Goal: Task Accomplishment & Management: Complete application form

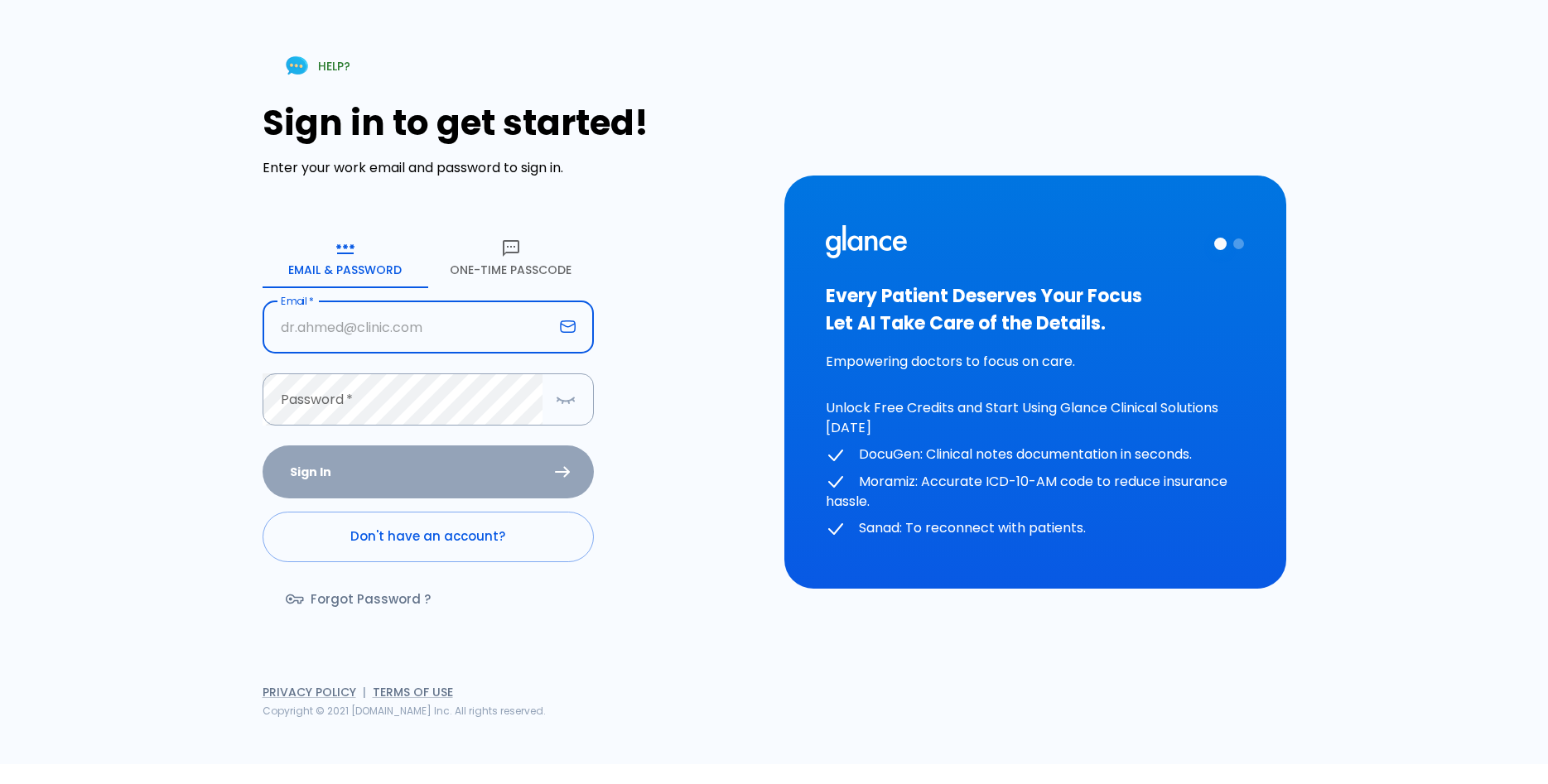
click at [526, 256] on button "One-Time Passcode" at bounding box center [511, 258] width 166 height 60
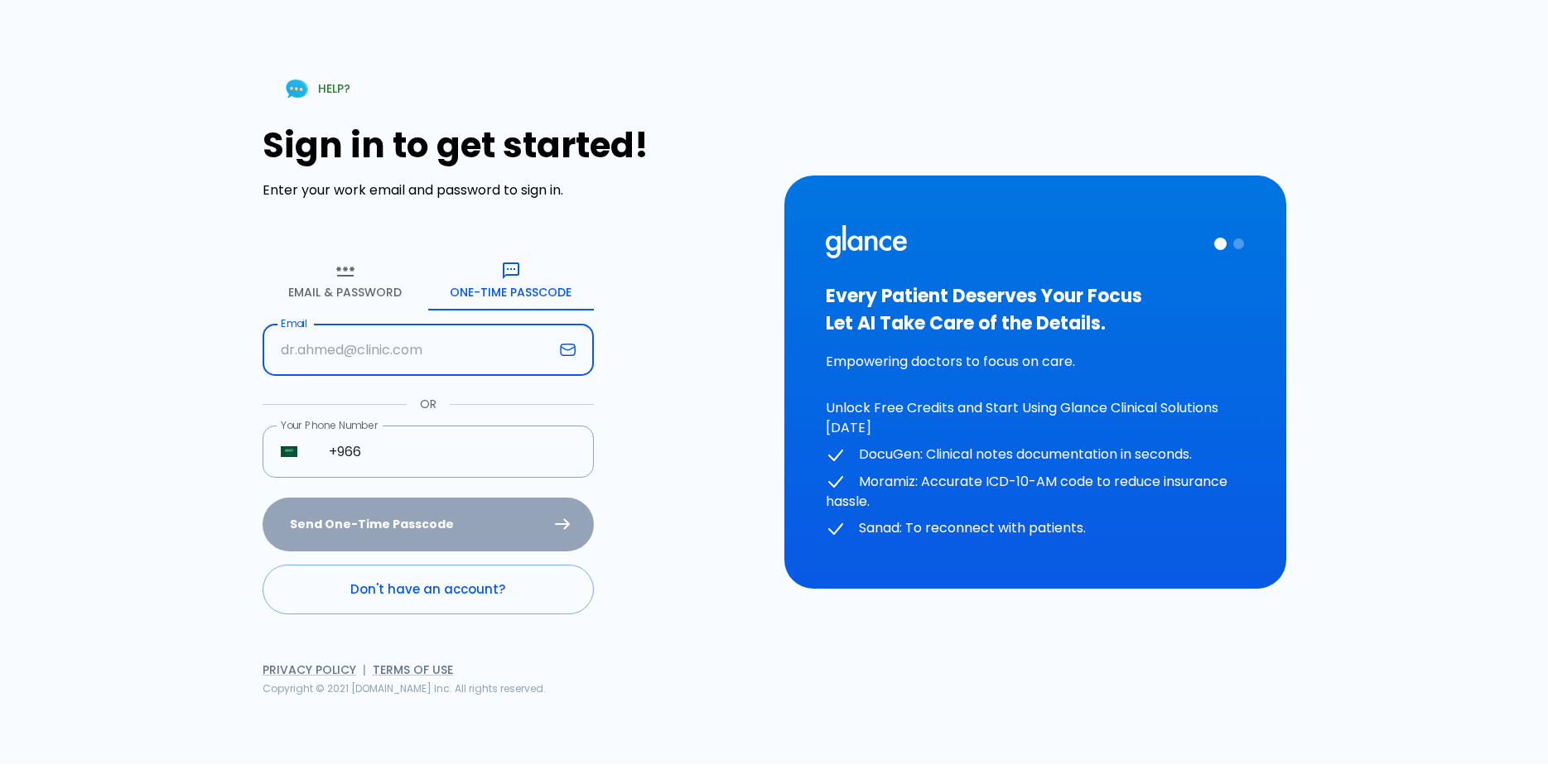
click at [329, 336] on input "text" at bounding box center [408, 350] width 291 height 52
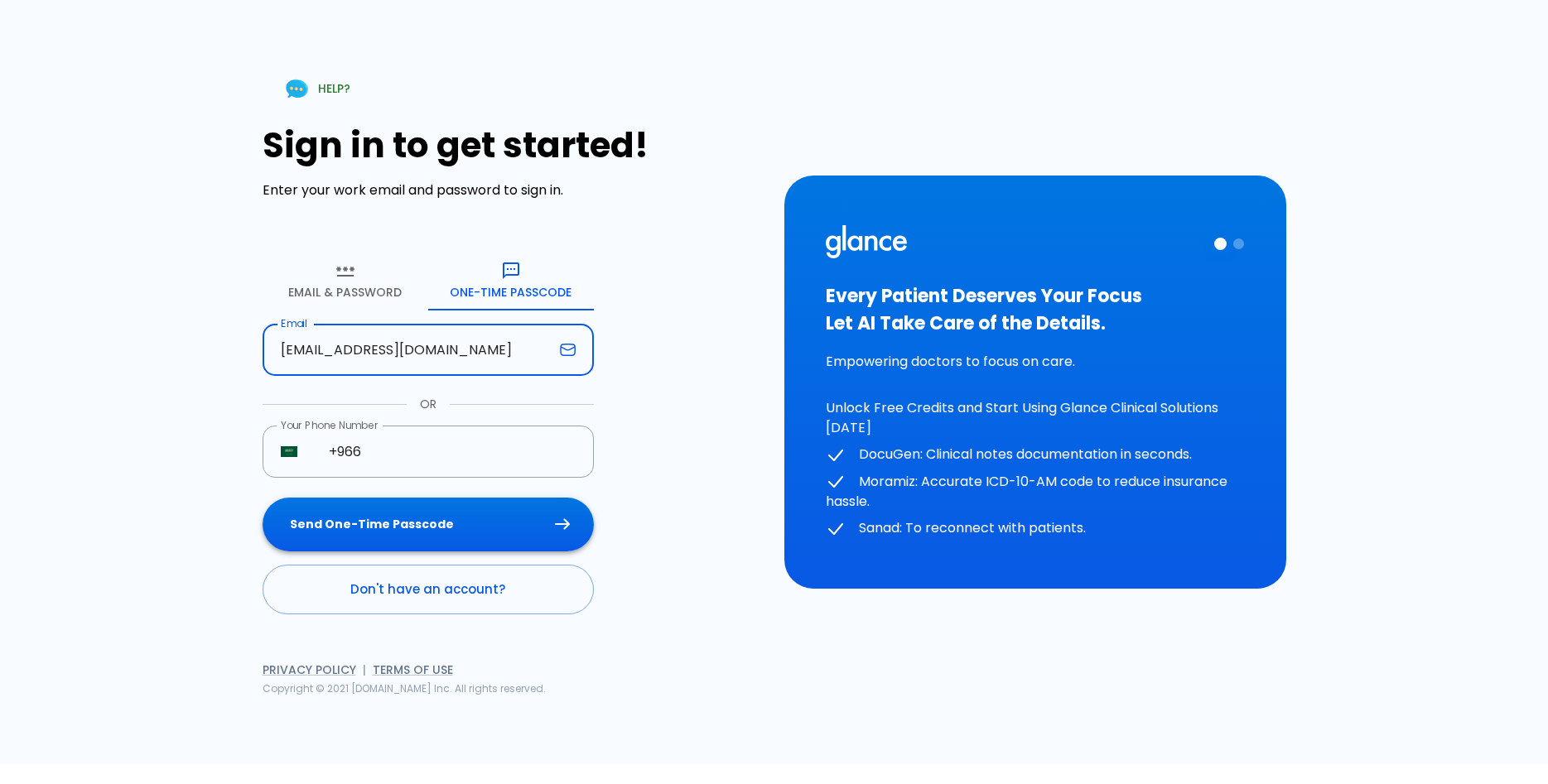
type input "[EMAIL_ADDRESS][DOMAIN_NAME]"
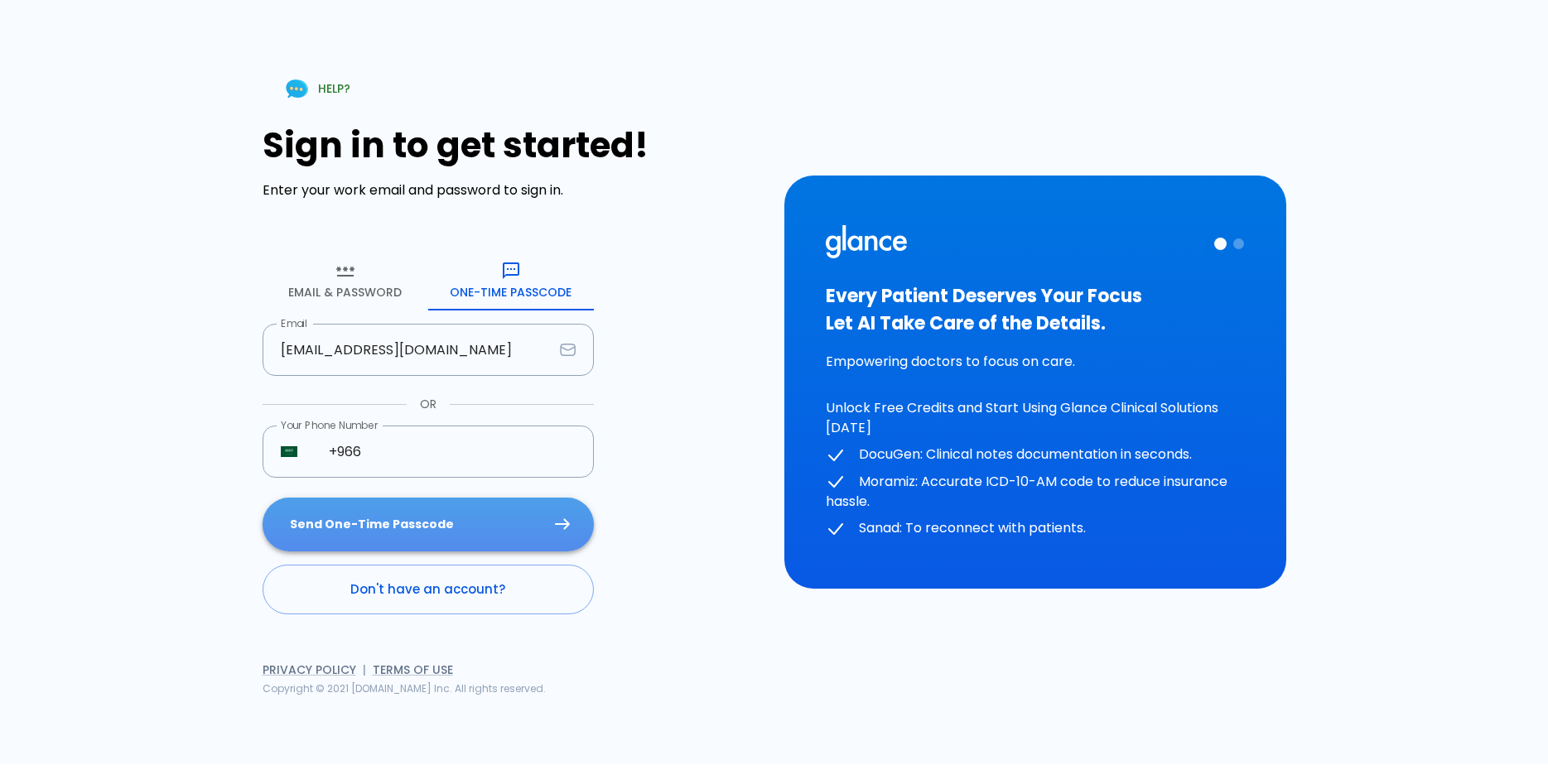
click at [451, 509] on button "Send One-Time Passcode" at bounding box center [428, 525] width 331 height 54
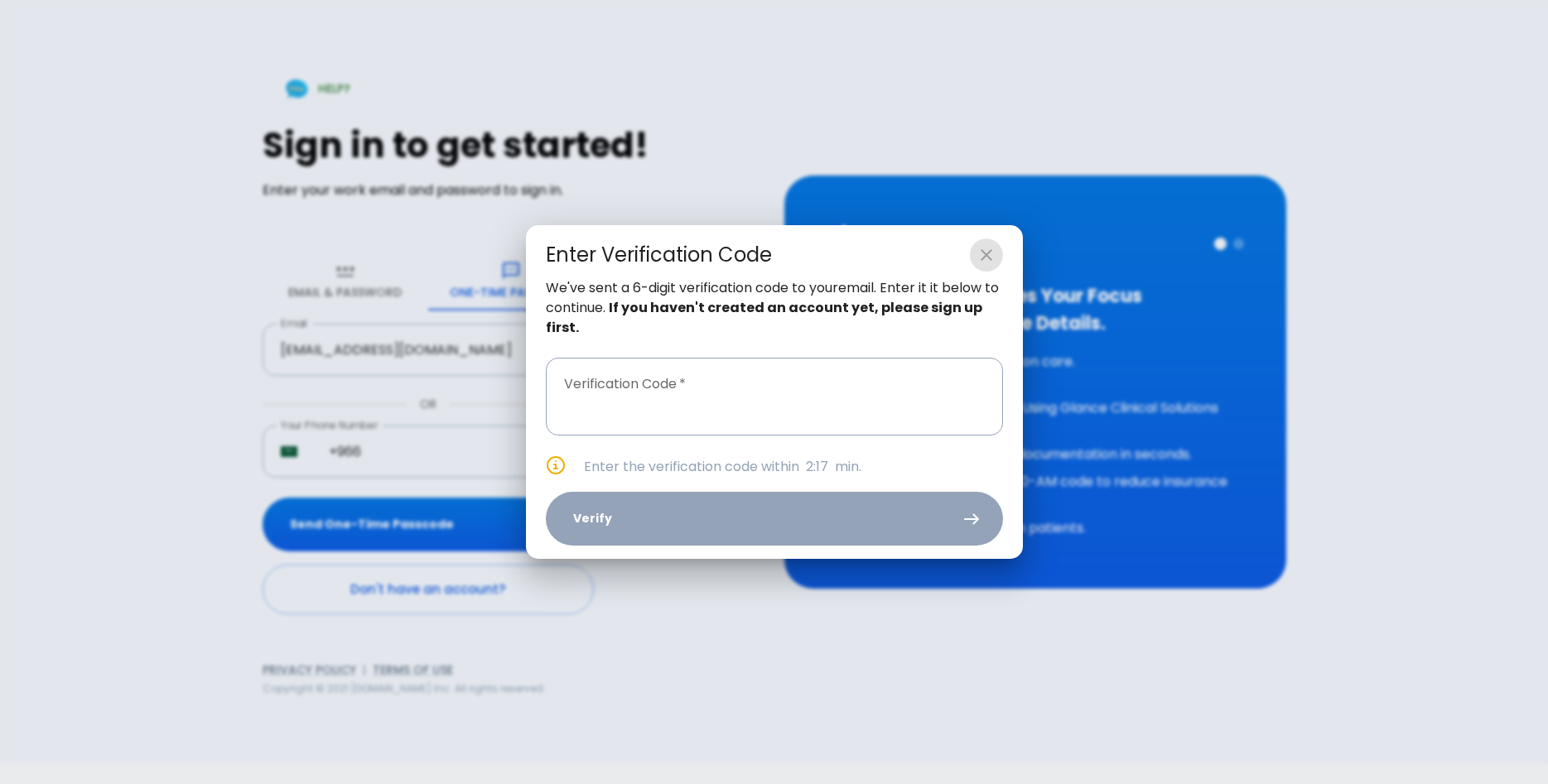
click at [996, 252] on icon "close" at bounding box center [987, 255] width 20 height 20
type input "_ _ _ _ _ _"
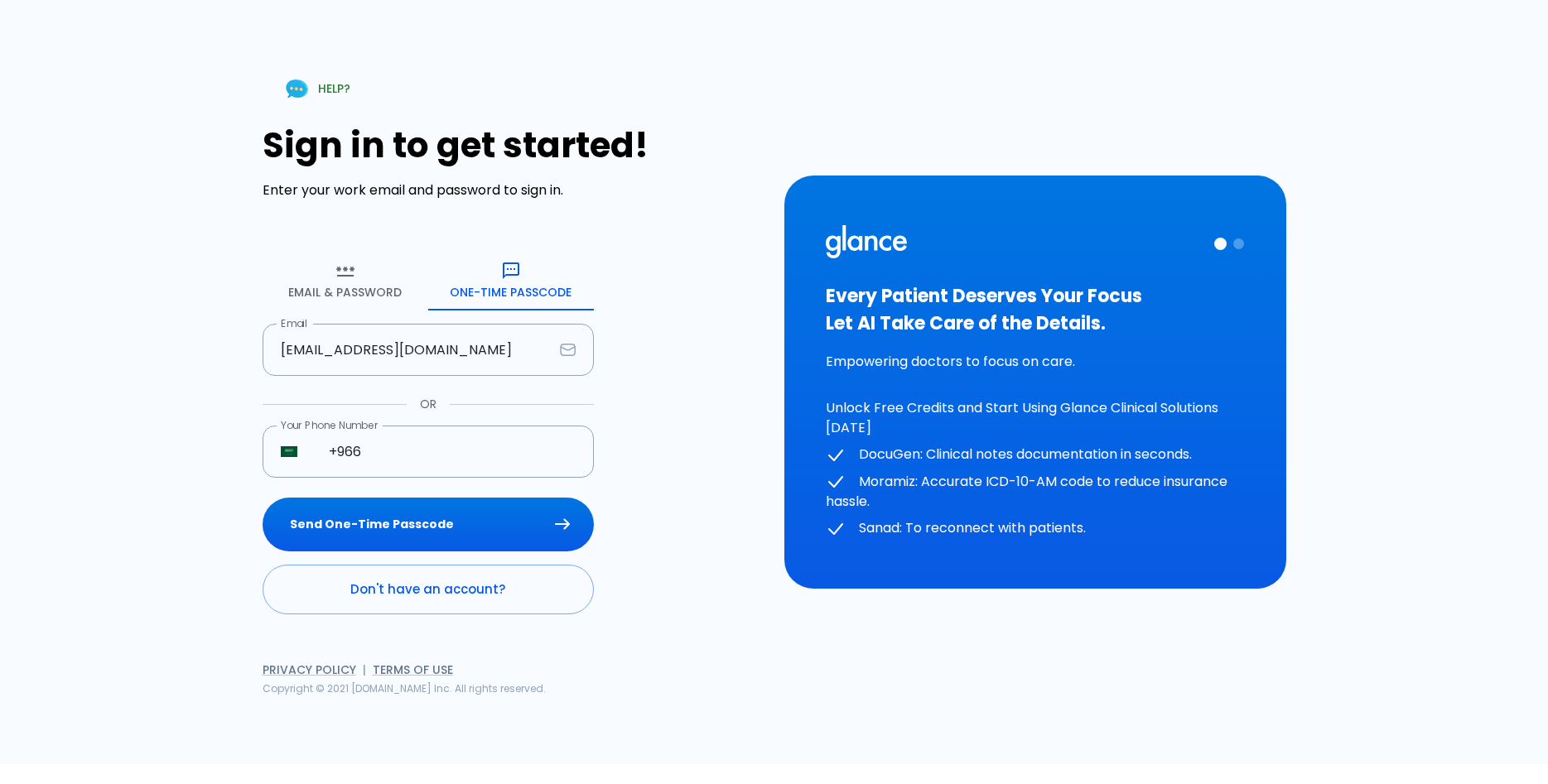
click at [422, 577] on link "Don't have an account?" at bounding box center [428, 590] width 331 height 50
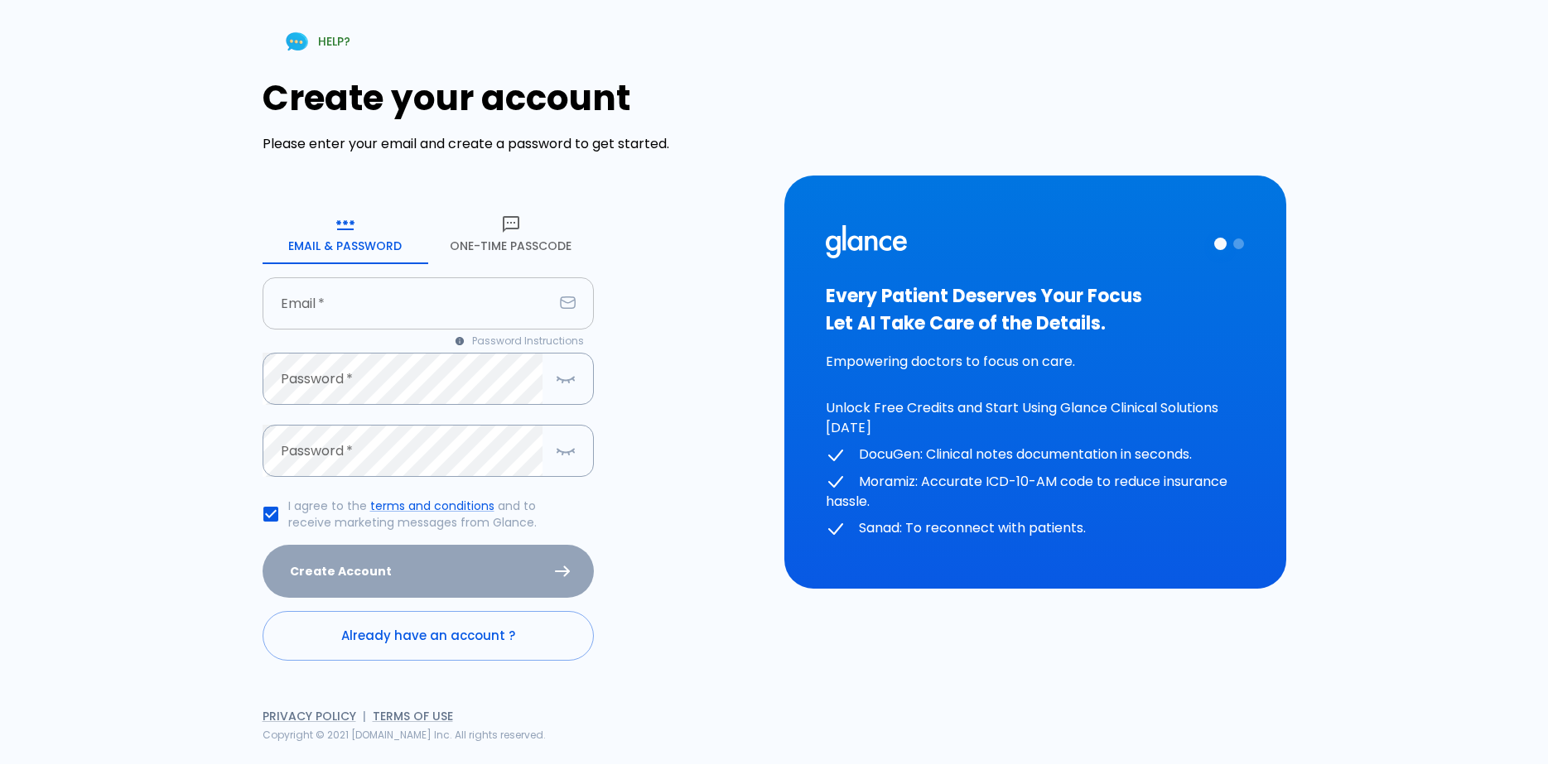
click at [344, 294] on input "text" at bounding box center [408, 304] width 291 height 52
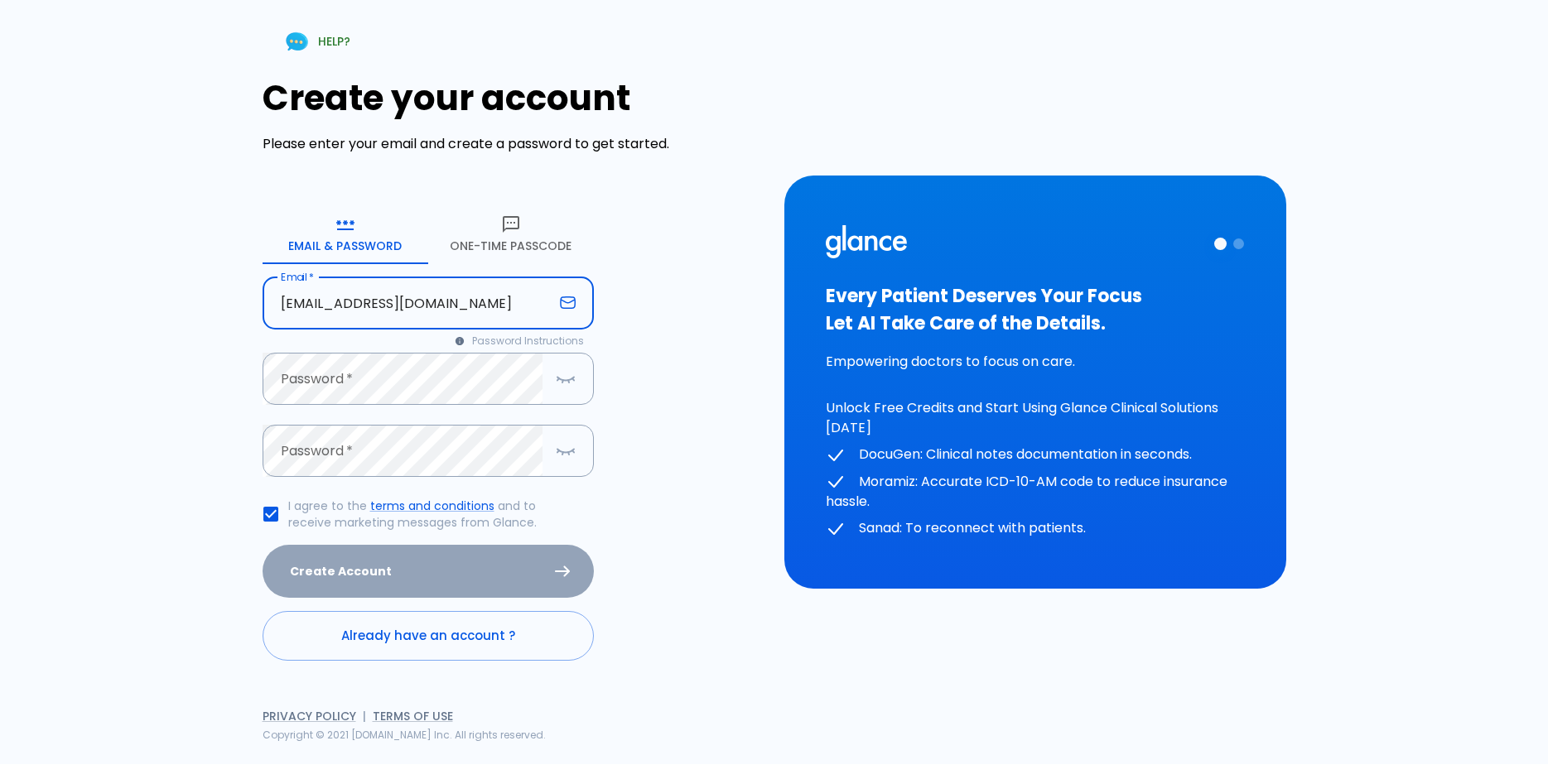
type input "[EMAIL_ADDRESS][DOMAIN_NAME]"
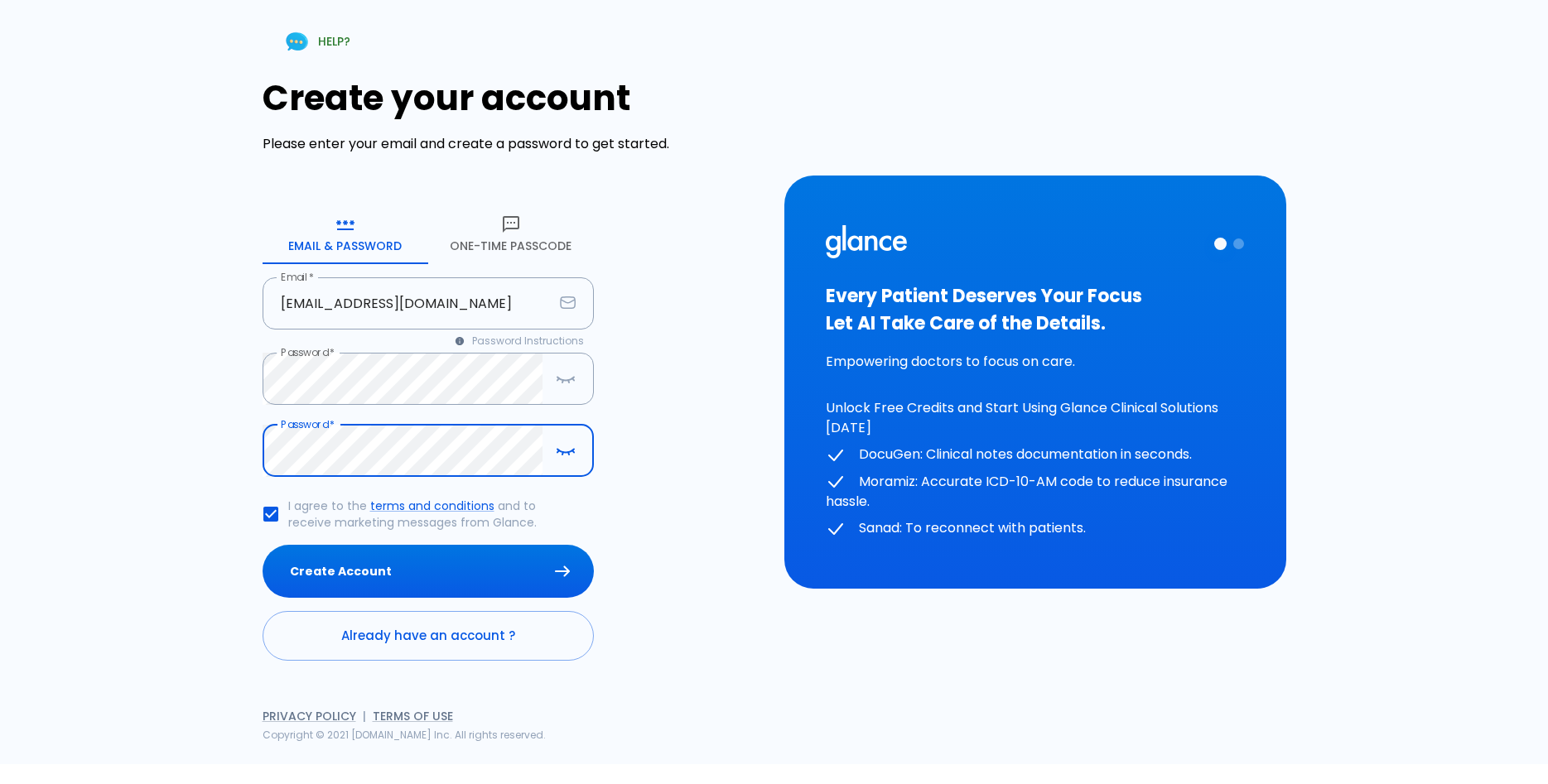
click at [568, 457] on icon "button" at bounding box center [566, 451] width 20 height 21
click at [569, 386] on icon "button" at bounding box center [566, 379] width 20 height 21
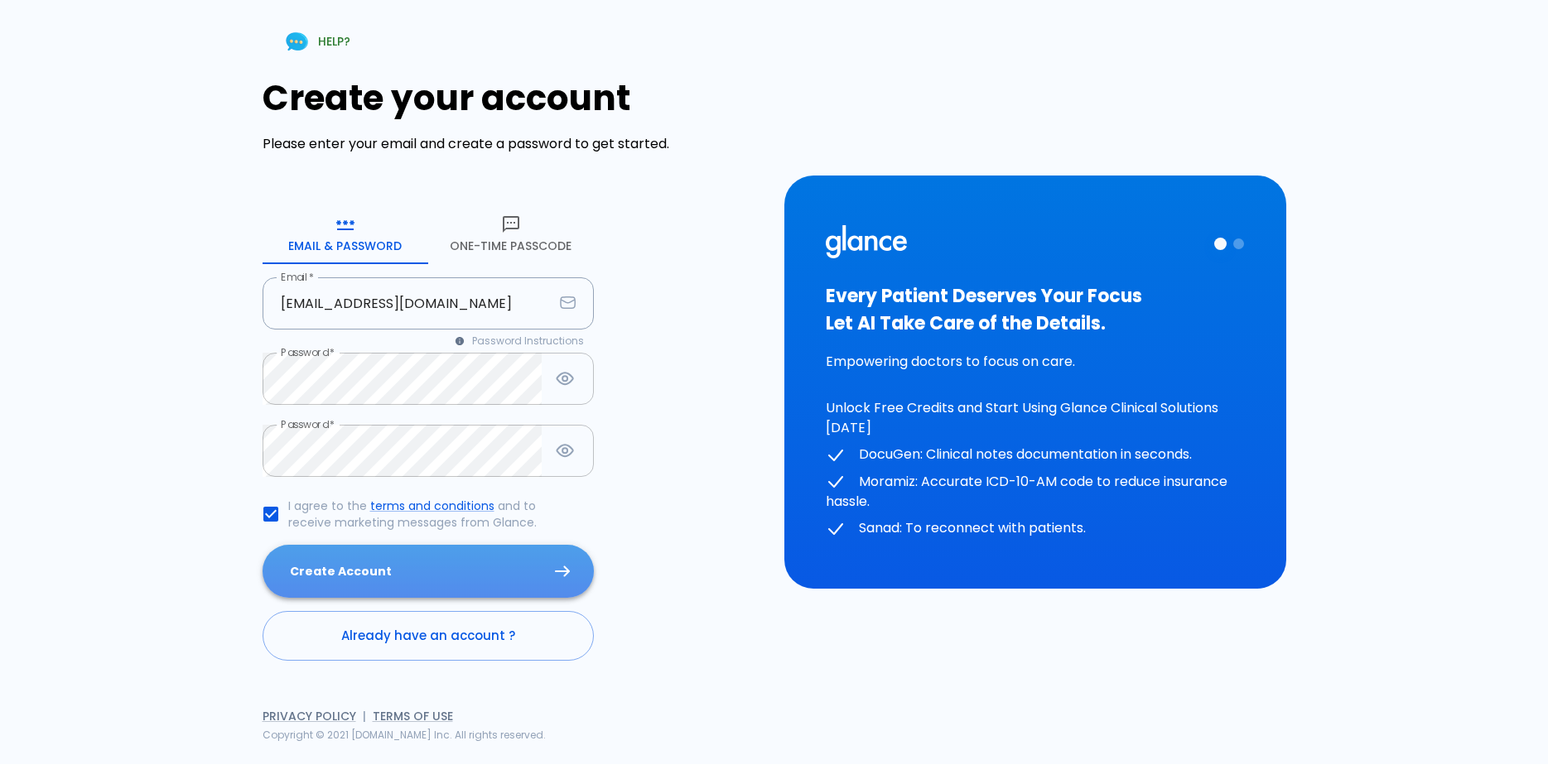
click at [473, 576] on button "Create Account" at bounding box center [428, 571] width 331 height 54
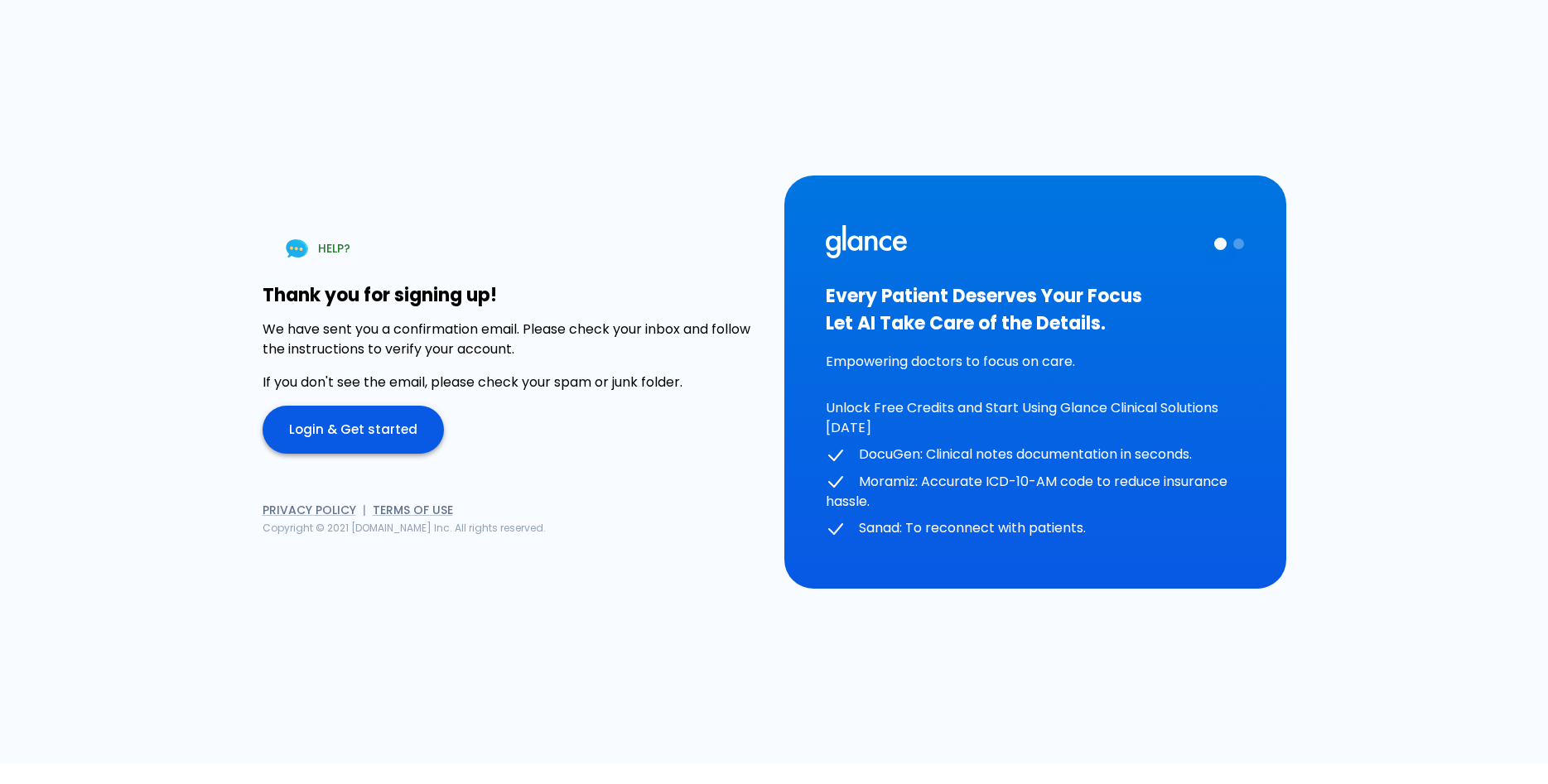
click at [389, 443] on link "Login & Get started" at bounding box center [352, 430] width 181 height 48
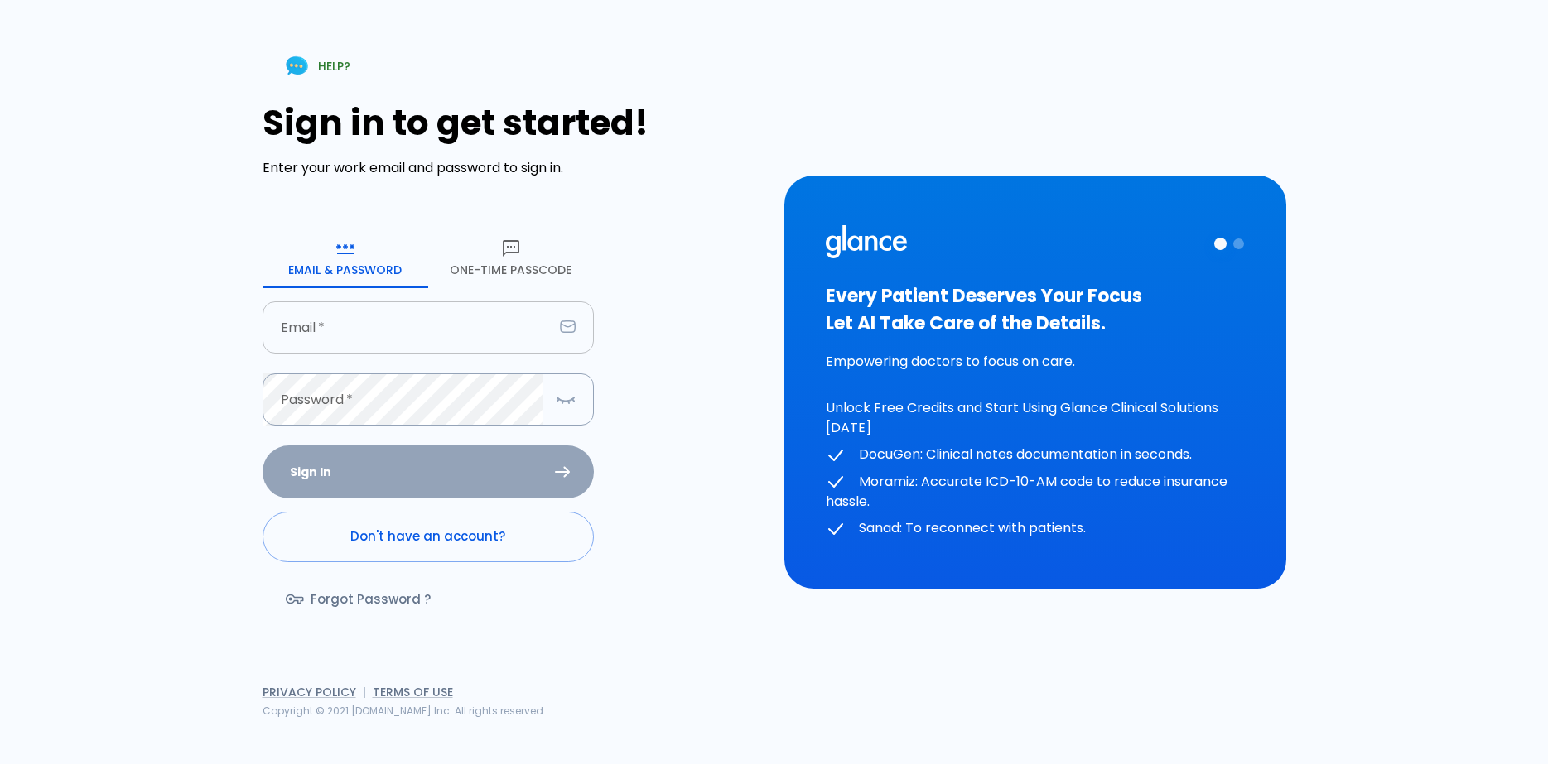
click at [360, 340] on input "text" at bounding box center [408, 328] width 291 height 52
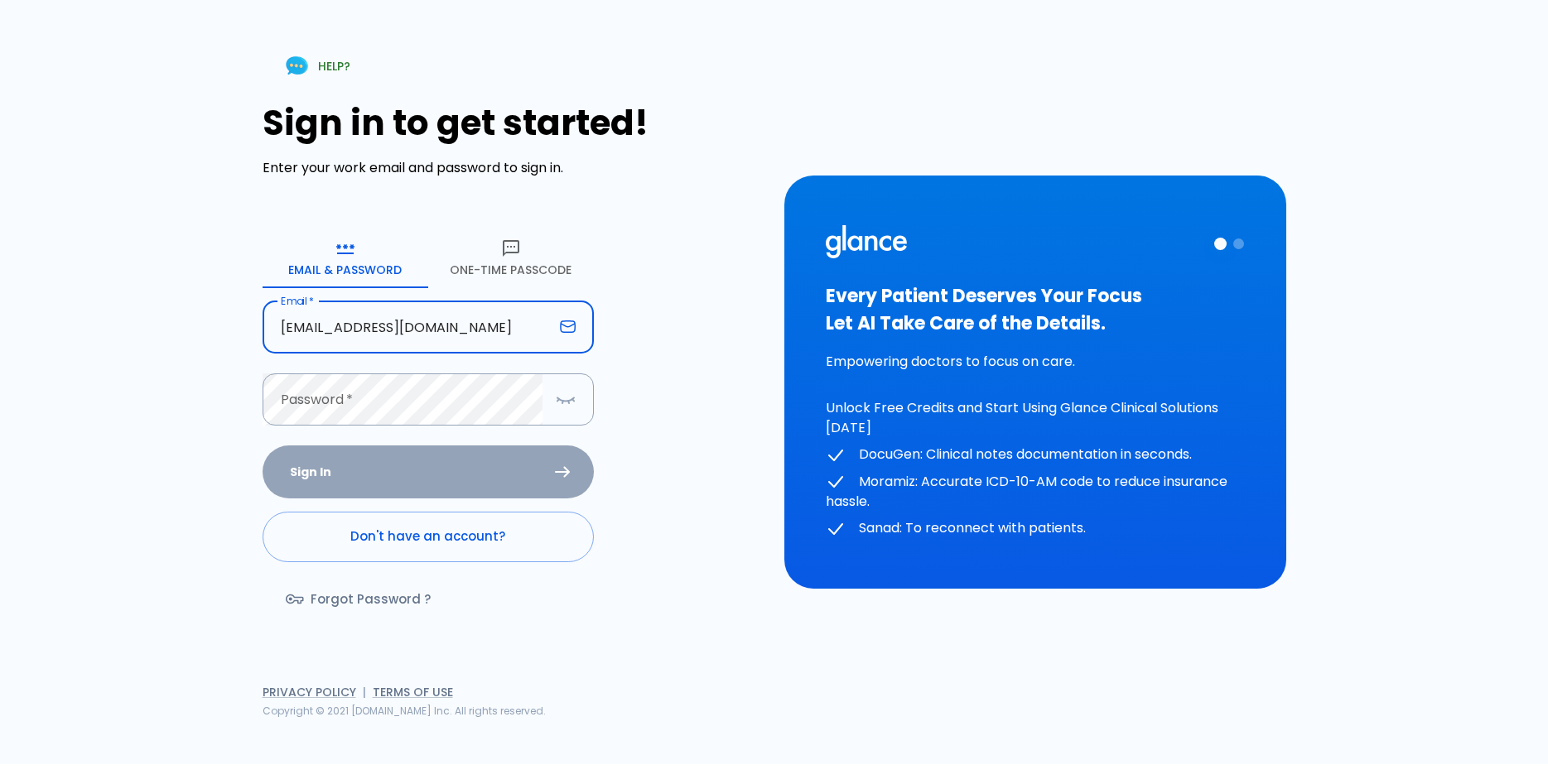
type input "[EMAIL_ADDRESS][DOMAIN_NAME]"
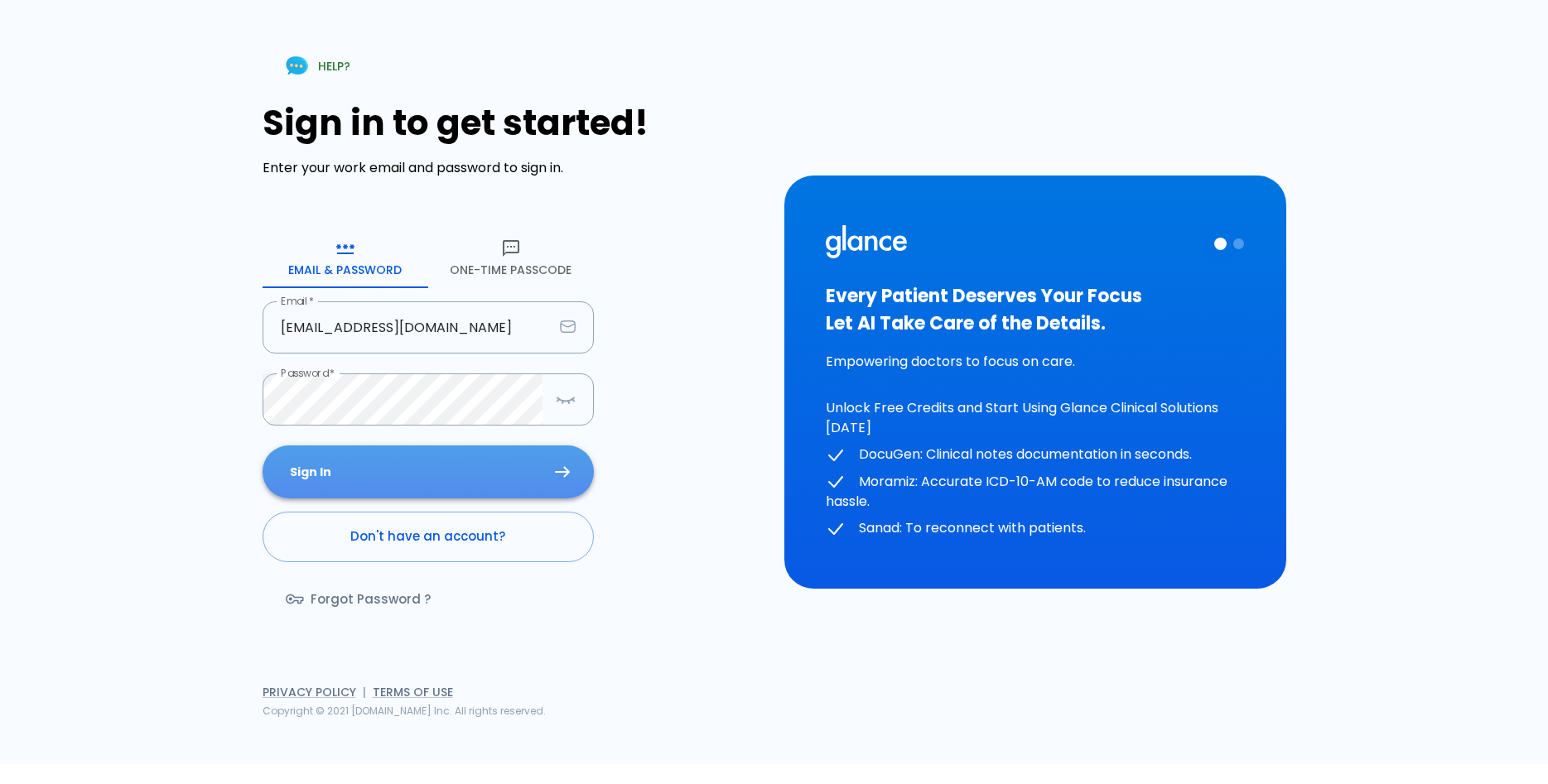
click at [350, 477] on button "Sign In" at bounding box center [428, 472] width 331 height 54
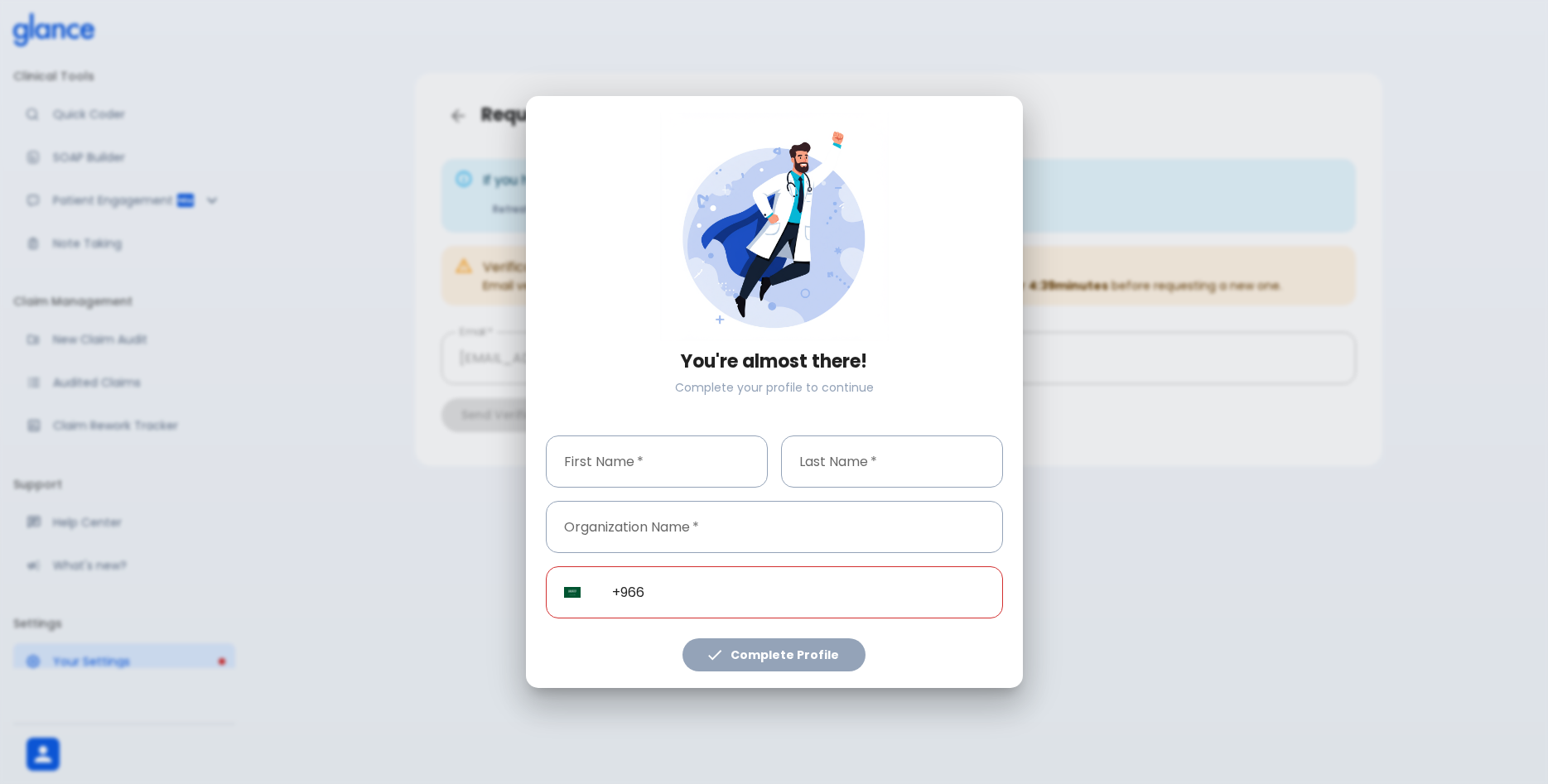
drag, startPoint x: 1120, startPoint y: 585, endPoint x: 1073, endPoint y: 566, distance: 50.7
click at [1120, 584] on div "You're almost there! Complete your profile to continue First Name   * First Nam…" at bounding box center [774, 392] width 1548 height 784
click at [1186, 559] on div "You're almost there! Complete your profile to continue First Name   * First Nam…" at bounding box center [774, 392] width 1548 height 784
drag, startPoint x: 780, startPoint y: 642, endPoint x: 769, endPoint y: 643, distance: 11.0
click at [778, 643] on div "Complete Profile" at bounding box center [768, 645] width 470 height 54
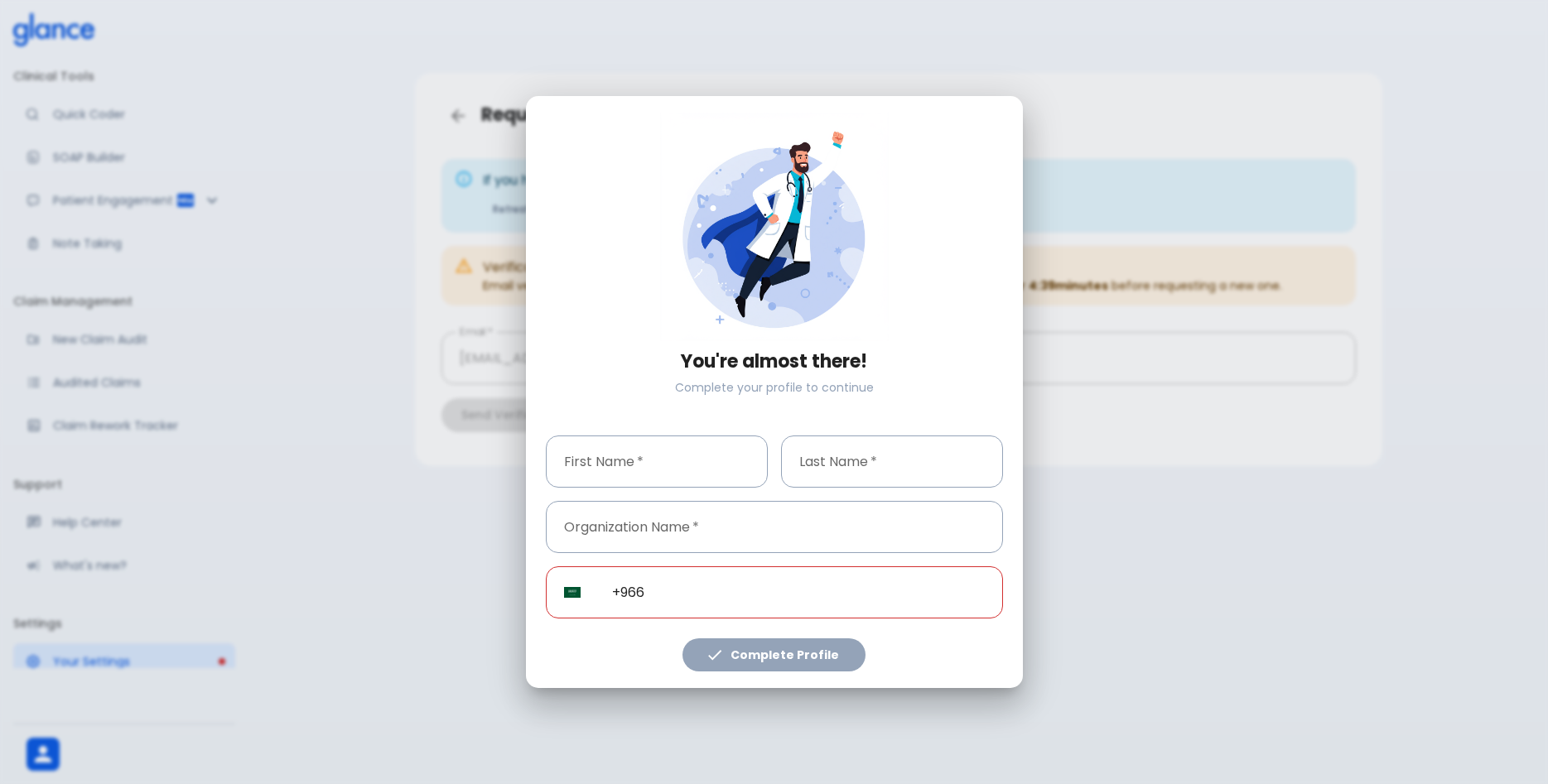
drag, startPoint x: 414, startPoint y: 566, endPoint x: 607, endPoint y: 284, distance: 341.7
click at [414, 565] on div "You're almost there! Complete your profile to continue First Name   * First Nam…" at bounding box center [774, 392] width 1548 height 784
click at [950, 106] on div "You're almost there! Complete your profile to continue" at bounding box center [768, 254] width 470 height 310
click at [642, 447] on input "text" at bounding box center [656, 461] width 222 height 52
type input "younus"
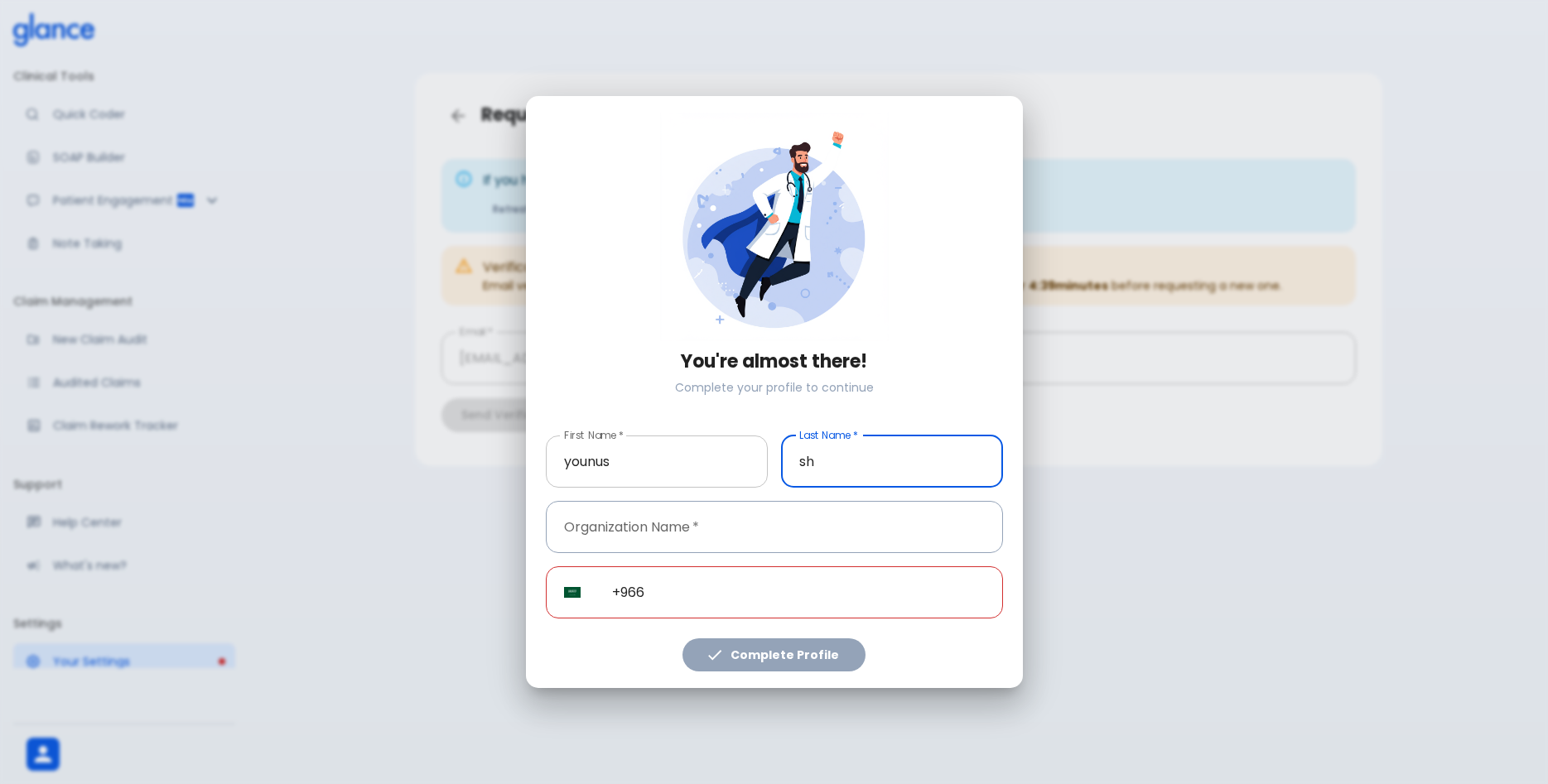
type input "s"
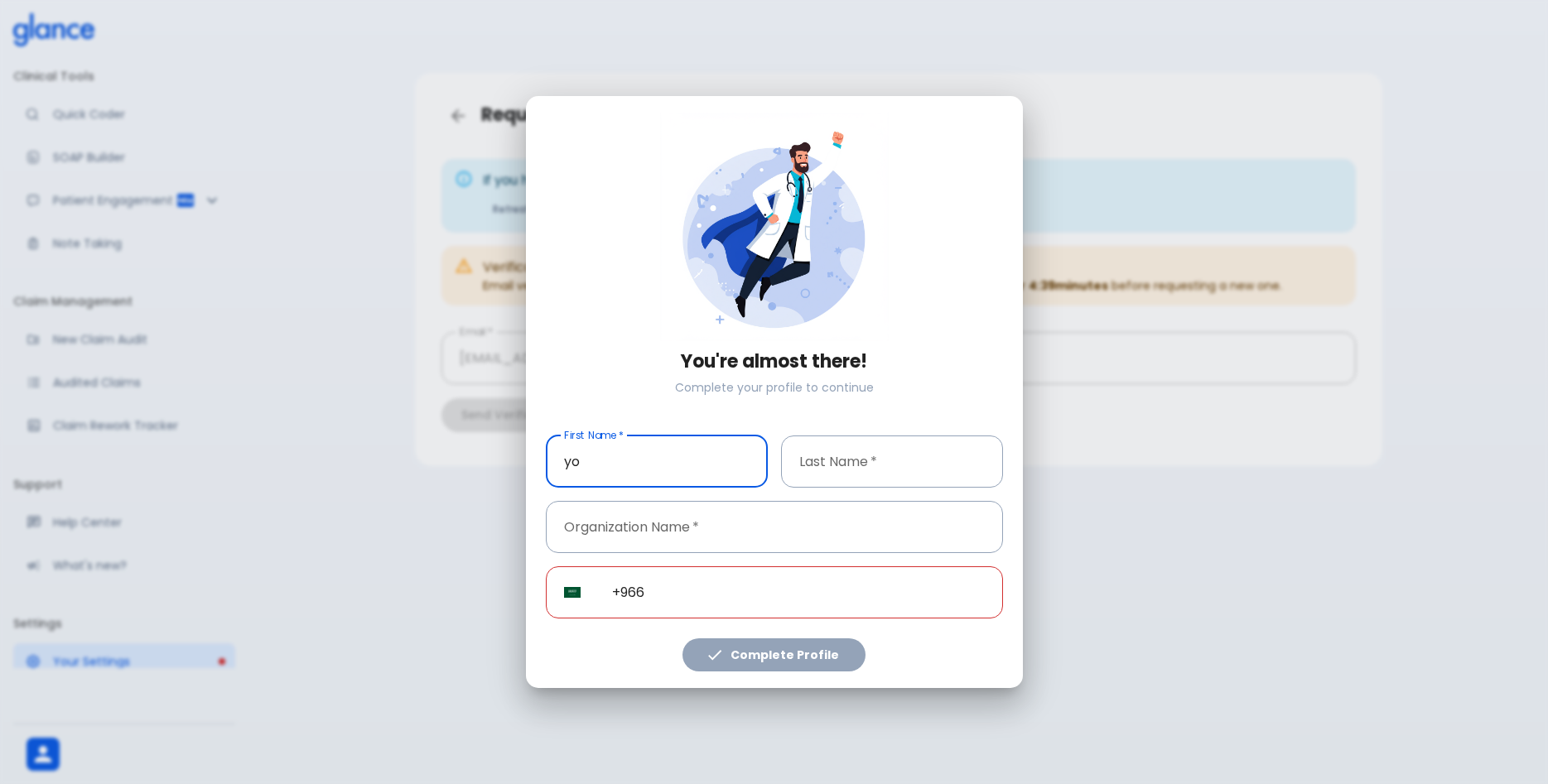
type input "y"
type input "Shaik"
type input "Younus"
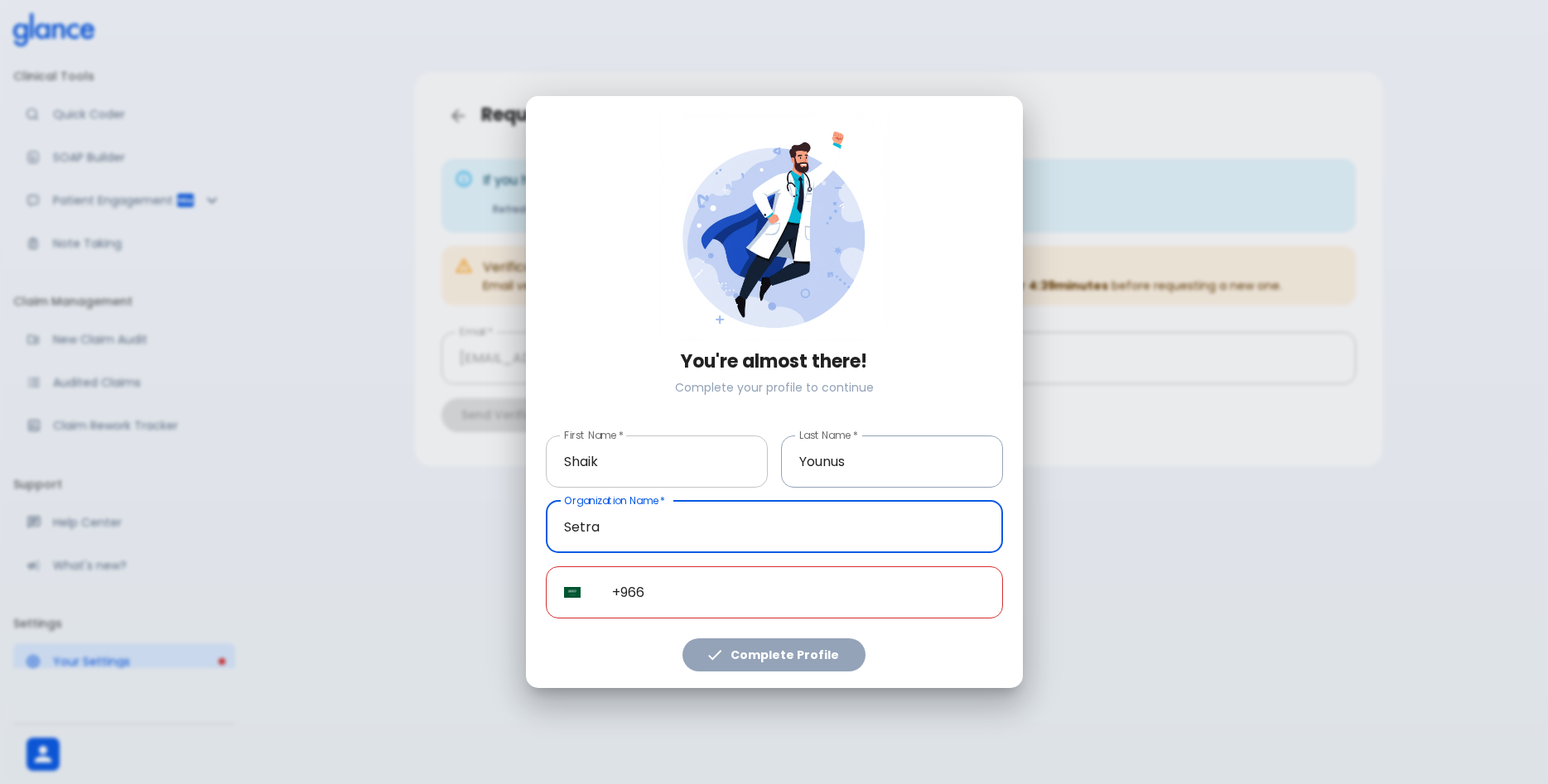
type input "Setra"
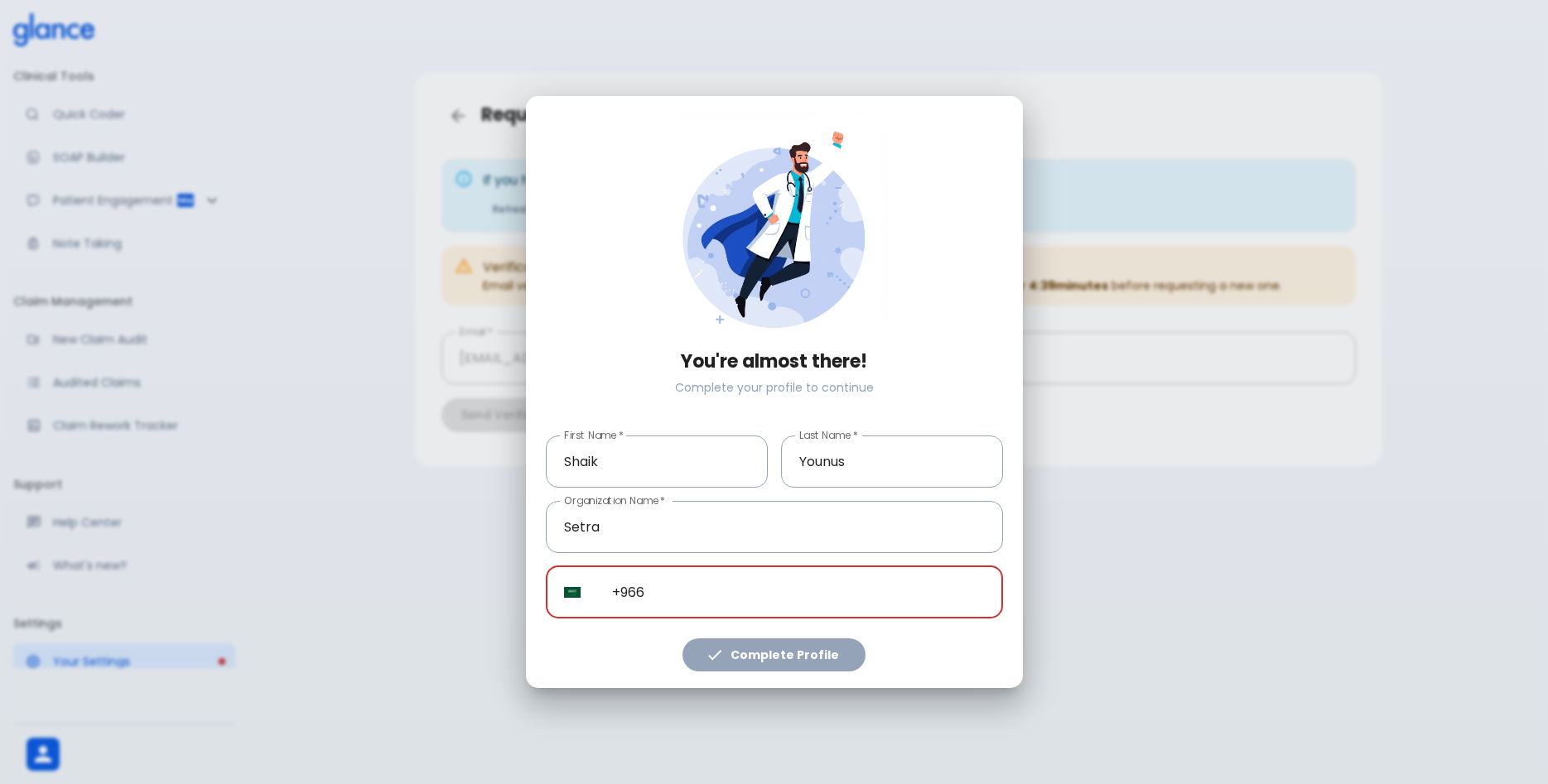
click at [758, 609] on input "+966" at bounding box center [798, 593] width 410 height 52
click at [756, 601] on input "+966" at bounding box center [798, 593] width 410 height 52
click at [750, 606] on input "+966" at bounding box center [798, 593] width 410 height 52
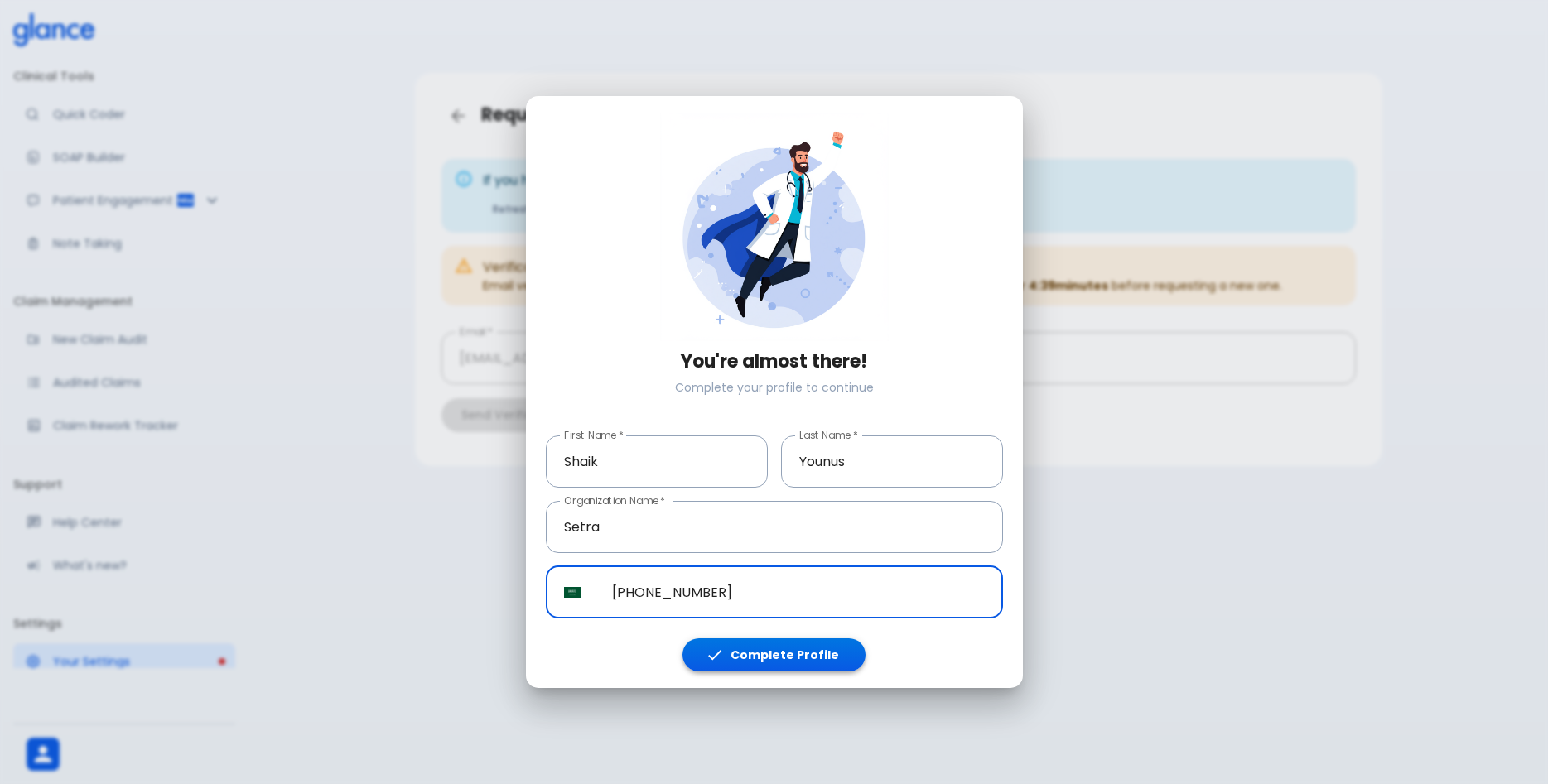
type input "[PHONE_NUMBER]"
click at [710, 657] on icon "button" at bounding box center [715, 655] width 18 height 18
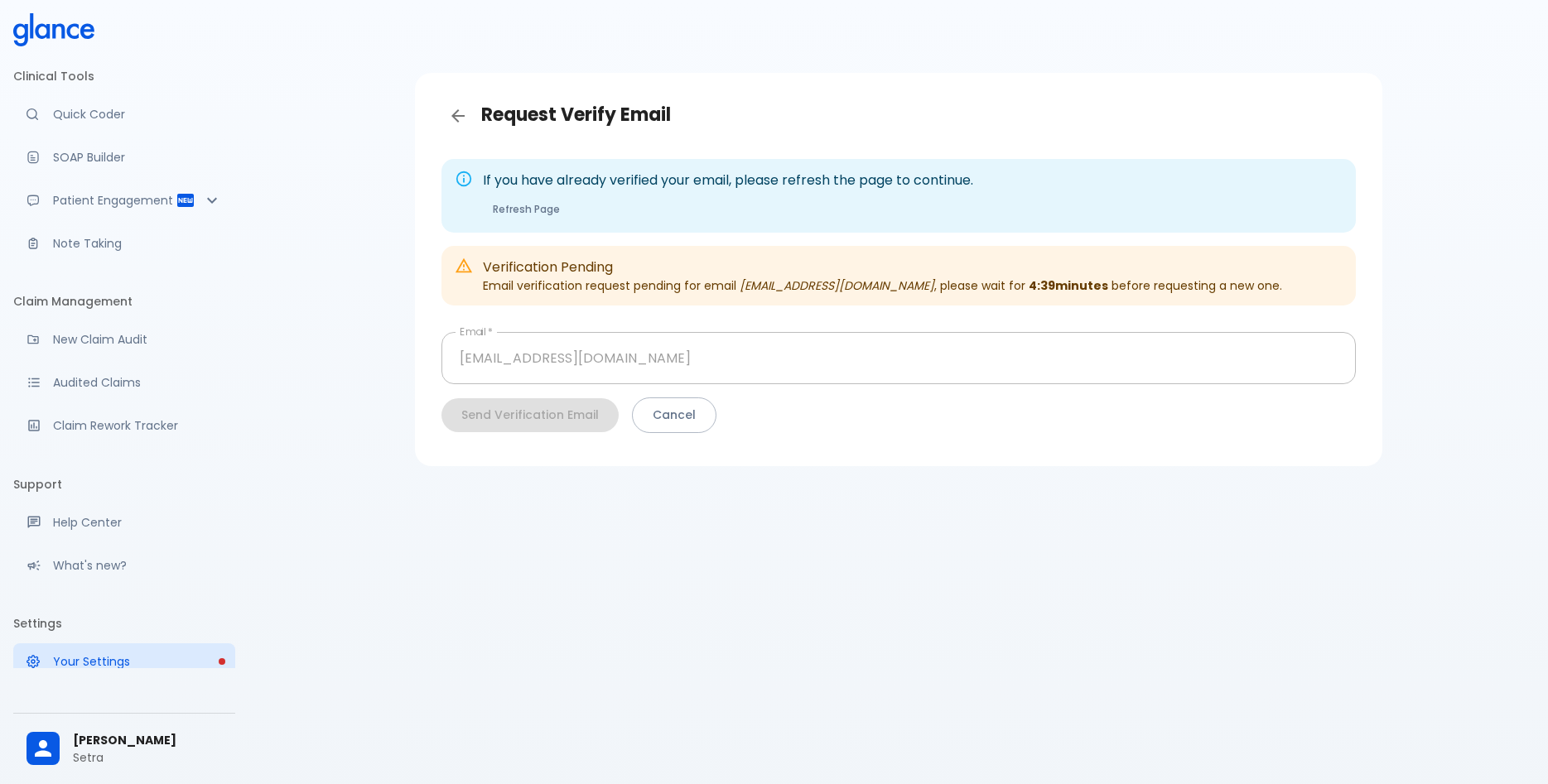
click at [785, 667] on div "Request Verify Email If you have already verified your email, please refresh th…" at bounding box center [898, 412] width 1300 height 824
click at [38, 80] on li "Clinical Tools" at bounding box center [123, 75] width 222 height 40
click at [71, 104] on link "Quick Coder" at bounding box center [123, 114] width 222 height 37
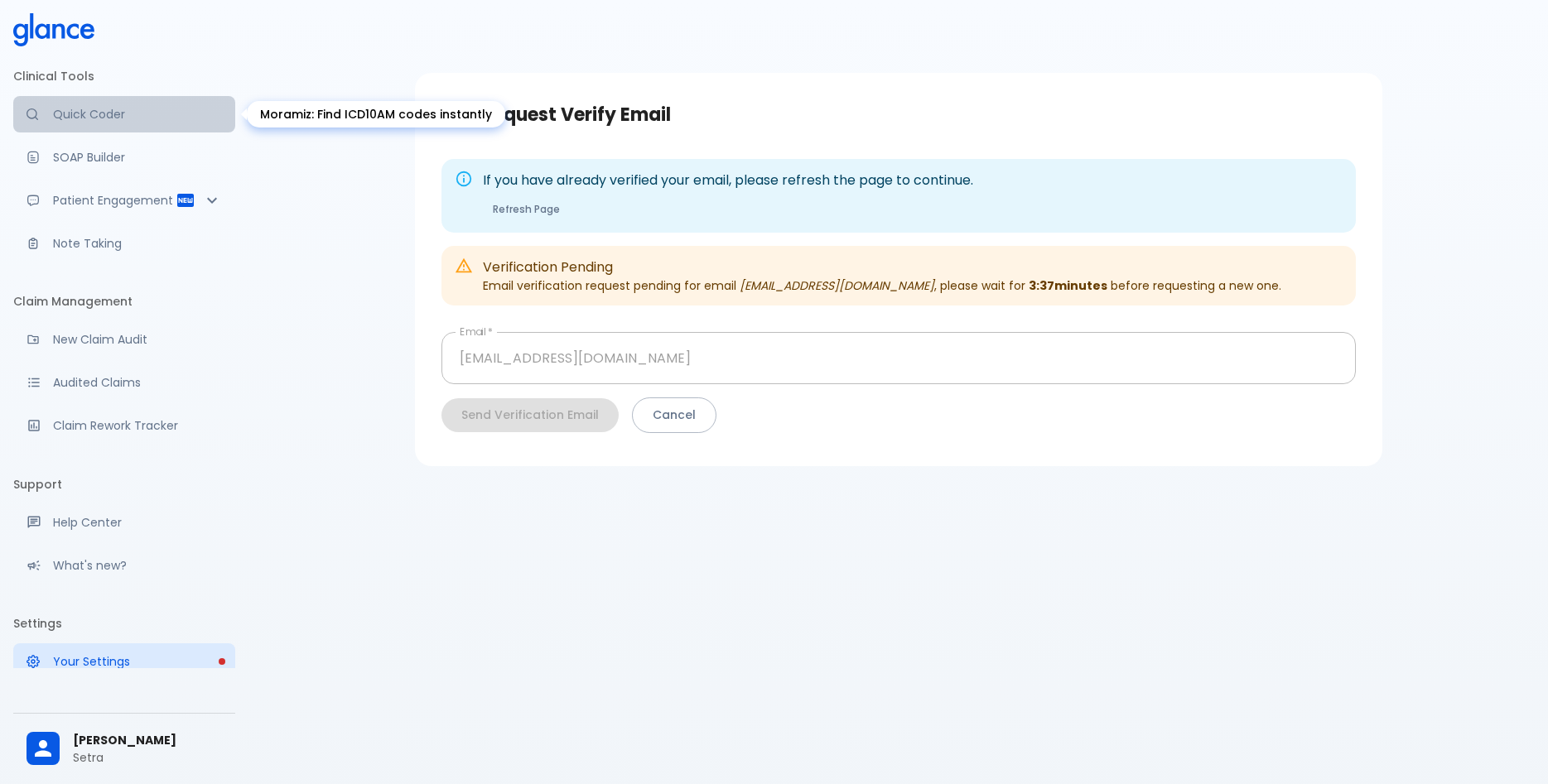
click at [133, 120] on p "Quick Coder" at bounding box center [138, 114] width 169 height 17
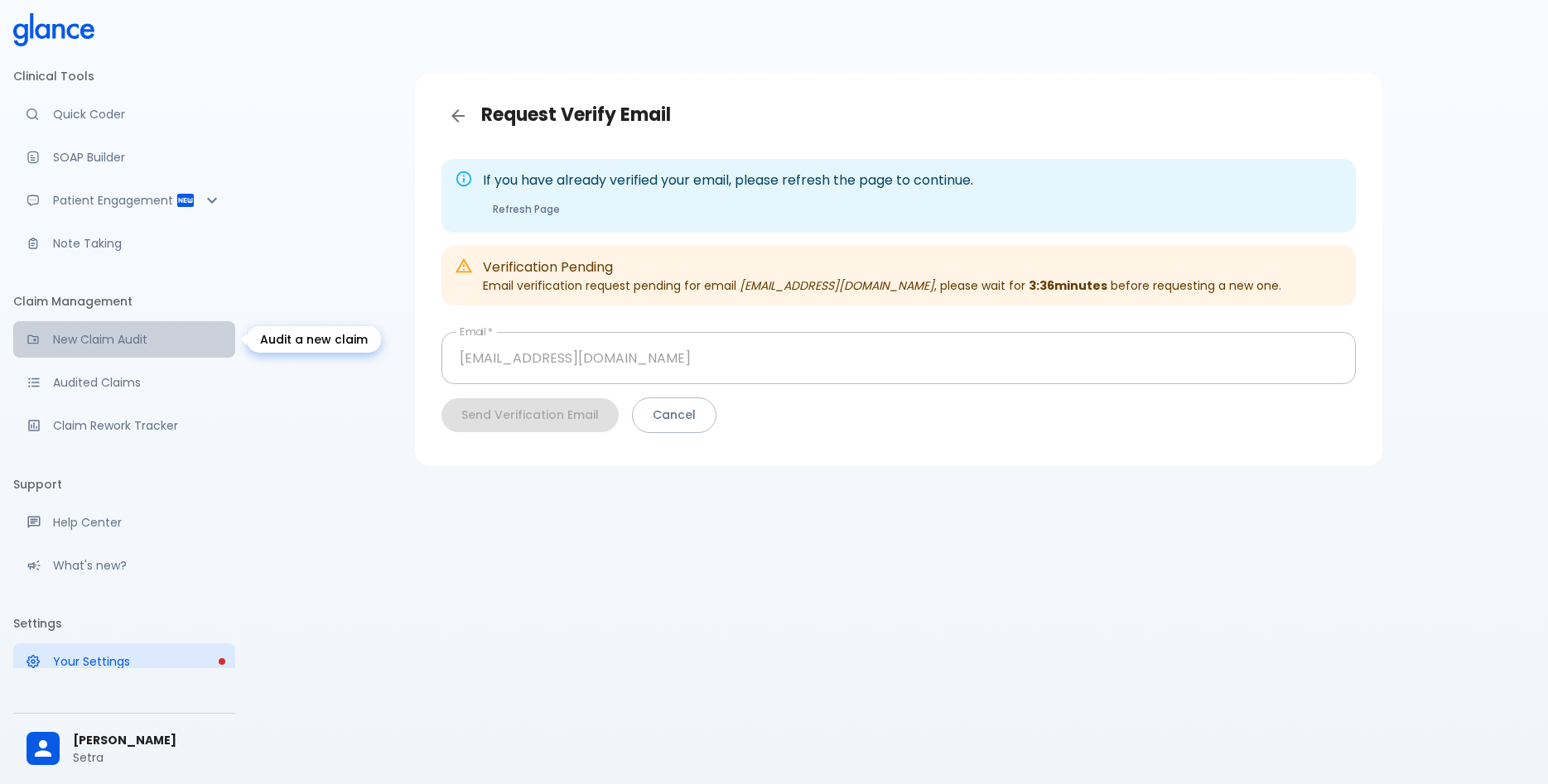
click at [119, 345] on p "New Claim Audit" at bounding box center [138, 340] width 169 height 17
click at [661, 415] on button "Cancel" at bounding box center [675, 415] width 85 height 36
click at [462, 110] on icon "Back" at bounding box center [458, 116] width 20 height 20
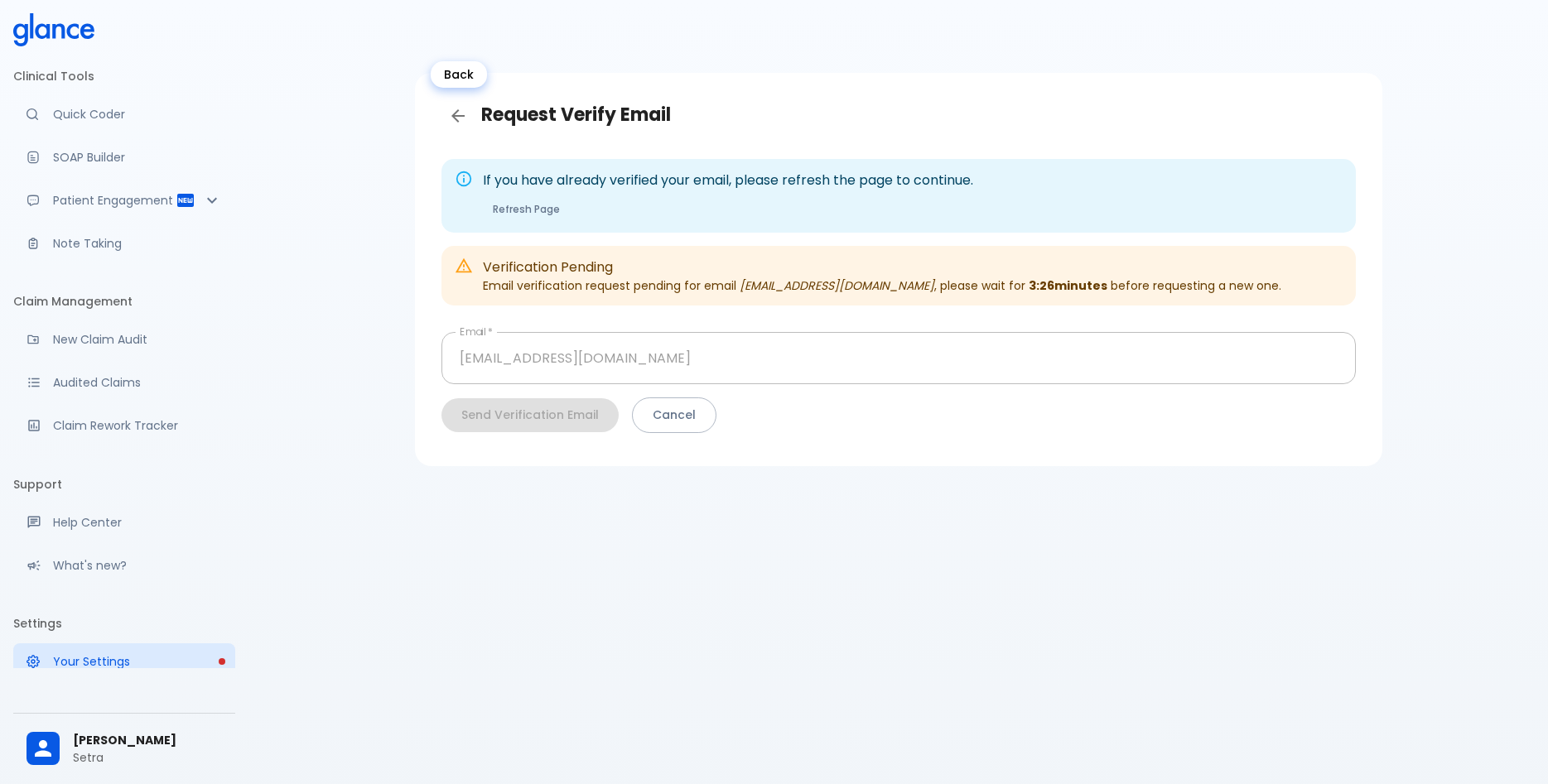
click at [462, 110] on icon "Back" at bounding box center [458, 116] width 20 height 20
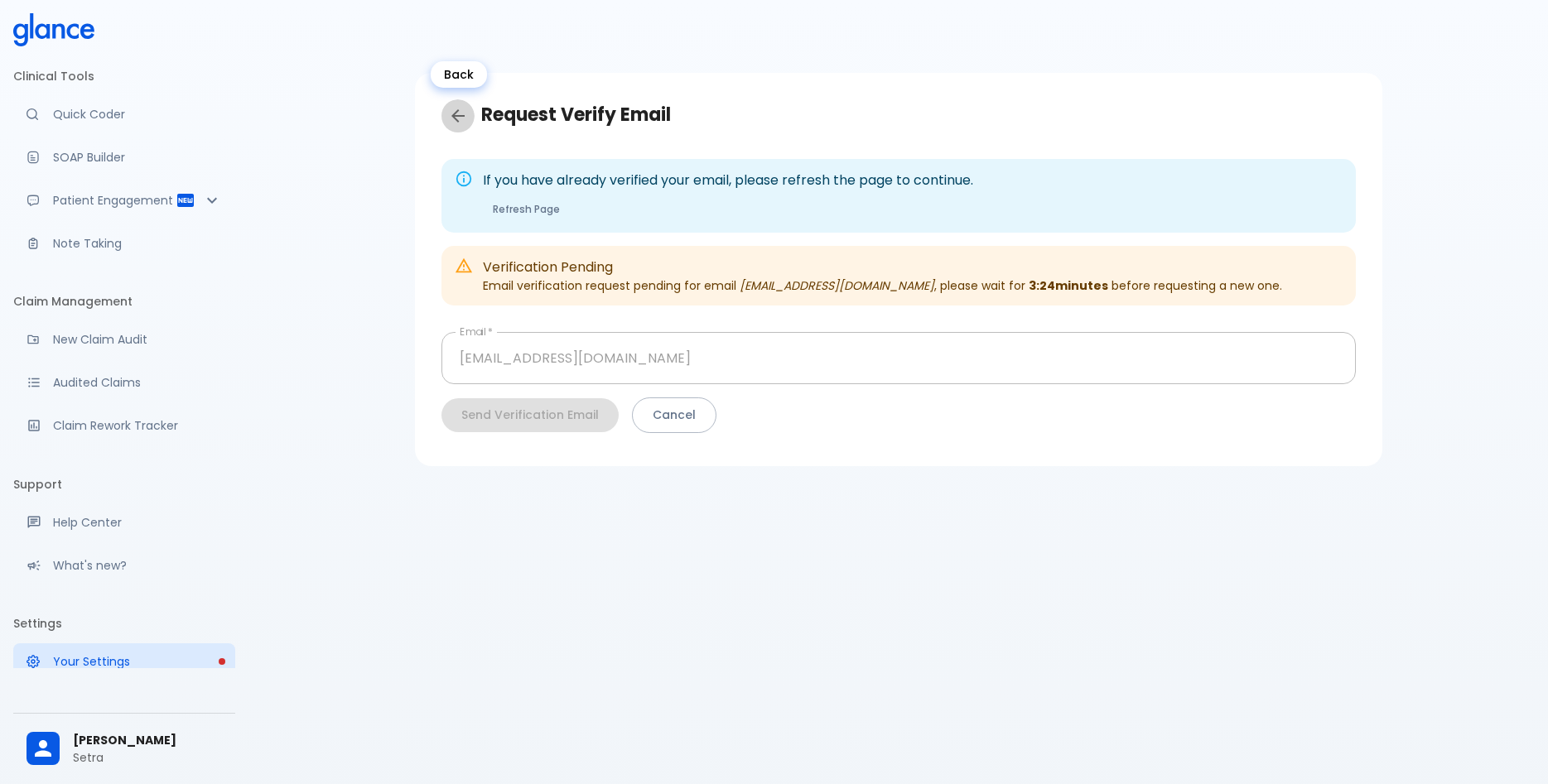
click at [462, 110] on icon "Back" at bounding box center [458, 116] width 20 height 20
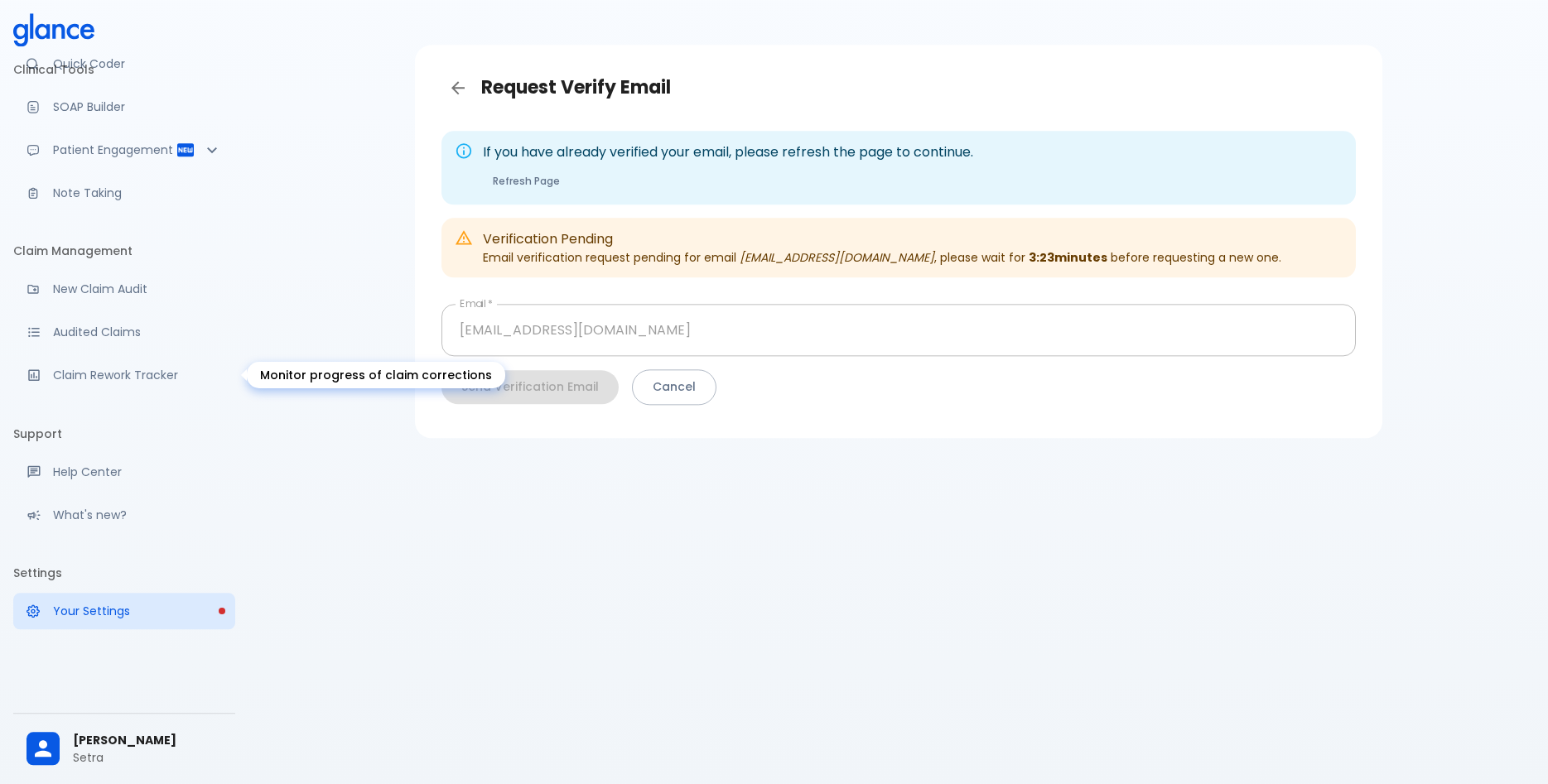
scroll to position [40, 0]
